Goal: Information Seeking & Learning: Learn about a topic

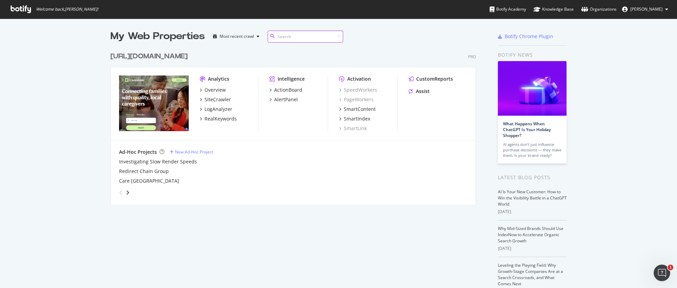
scroll to position [156, 366]
click at [215, 119] on div "RealKeywords" at bounding box center [221, 118] width 32 height 7
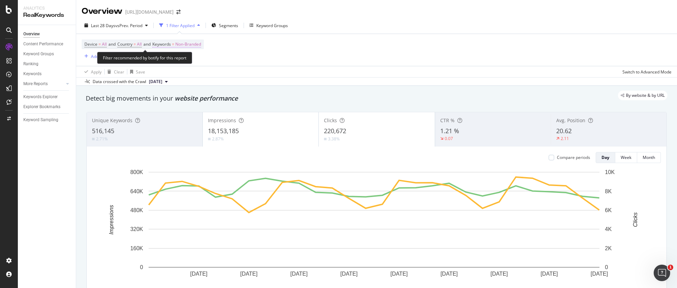
click at [185, 42] on span "Non-Branded" at bounding box center [188, 44] width 26 height 10
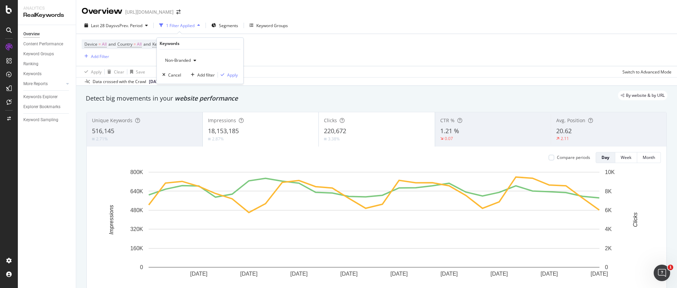
click at [175, 60] on span "Non-Branded" at bounding box center [176, 60] width 28 height 6
click at [185, 115] on span "All" at bounding box center [203, 114] width 70 height 6
click at [225, 77] on div "Apply" at bounding box center [228, 75] width 20 height 6
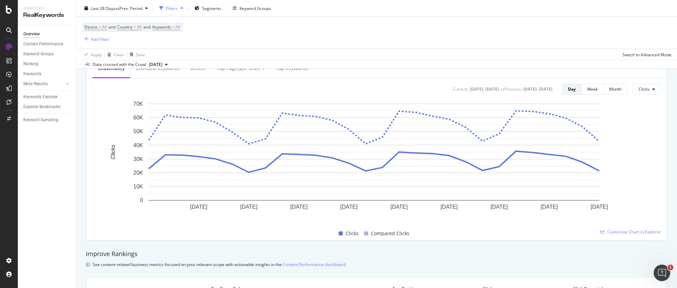
scroll to position [253, 0]
